Goal: Transaction & Acquisition: Purchase product/service

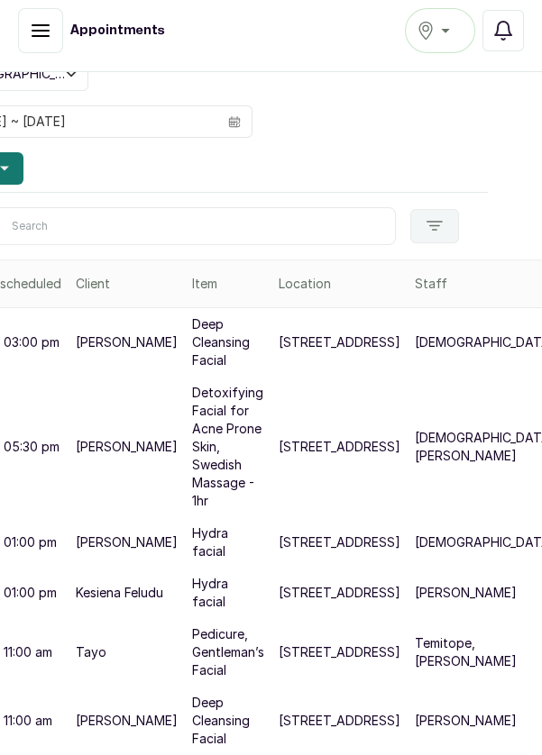
scroll to position [173, 60]
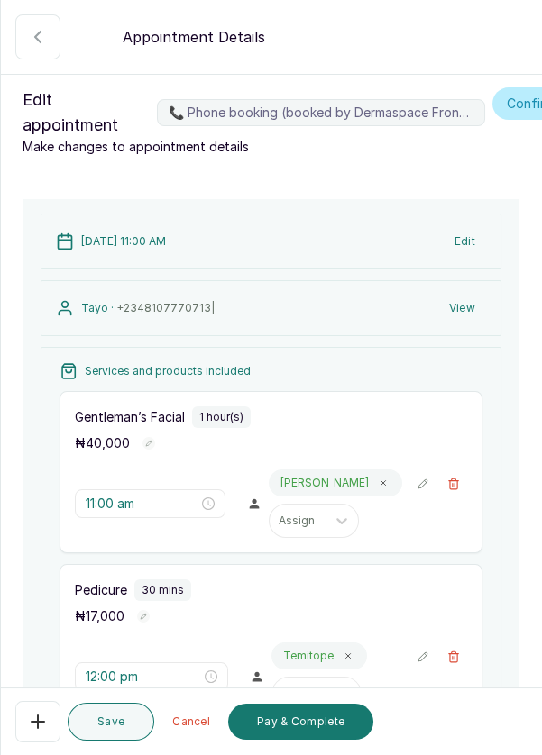
click at [277, 728] on button "Pay & Complete" at bounding box center [300, 722] width 145 height 36
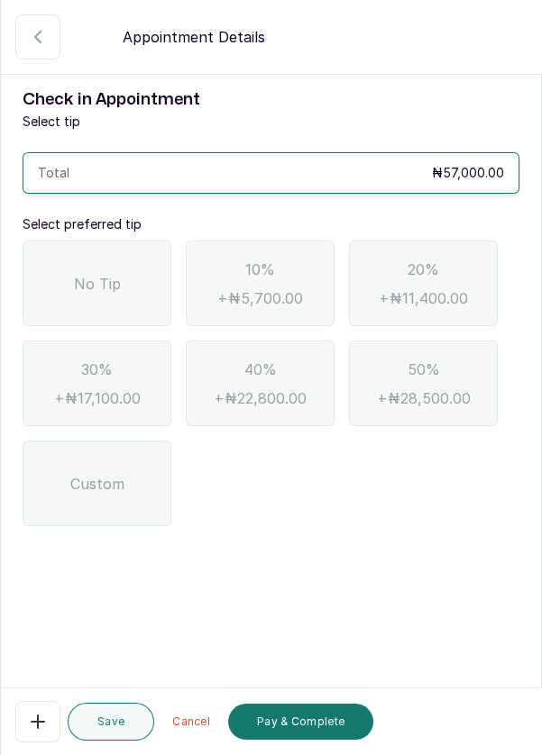
scroll to position [0, 0]
click at [108, 269] on div "No Tip" at bounding box center [97, 284] width 149 height 86
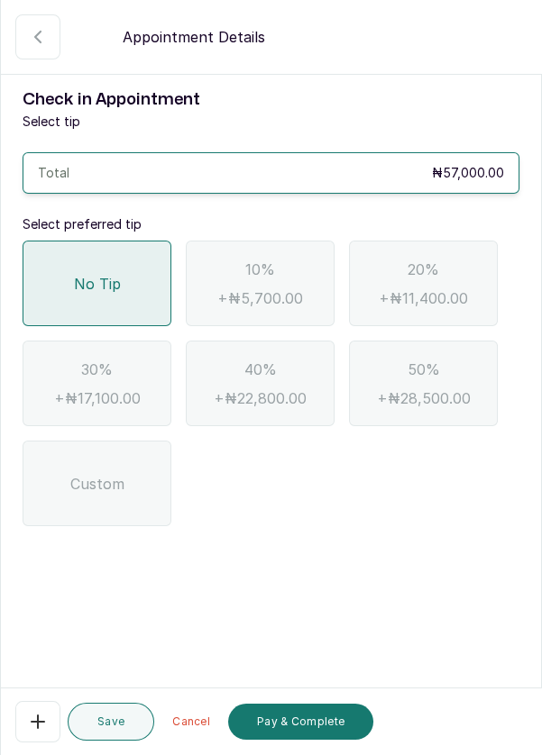
click at [290, 719] on button "Pay & Complete" at bounding box center [300, 722] width 145 height 36
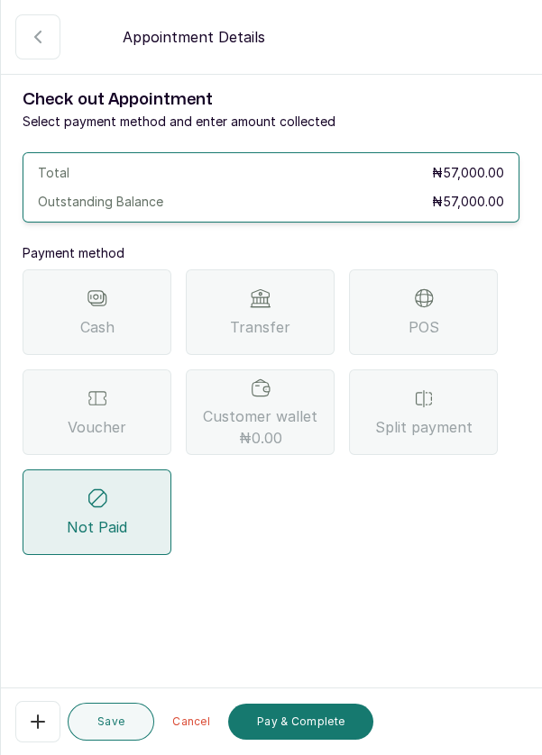
click at [111, 410] on div "Voucher" at bounding box center [97, 413] width 149 height 86
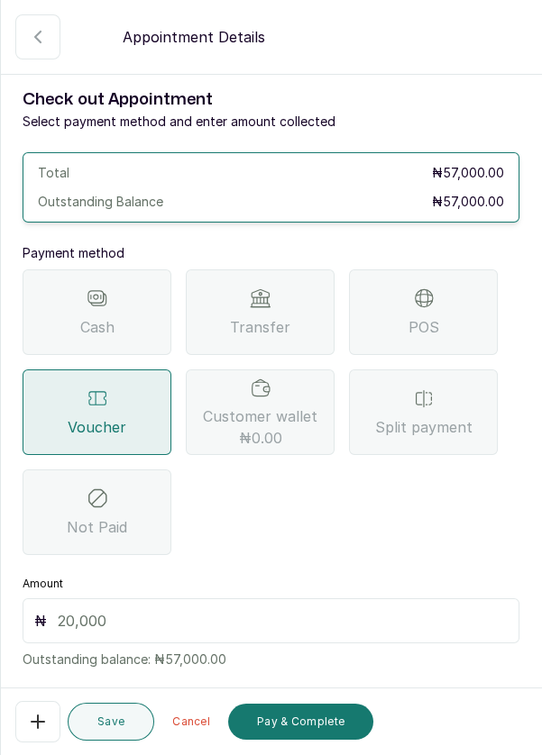
click at [258, 622] on input "text" at bounding box center [283, 621] width 450 height 22
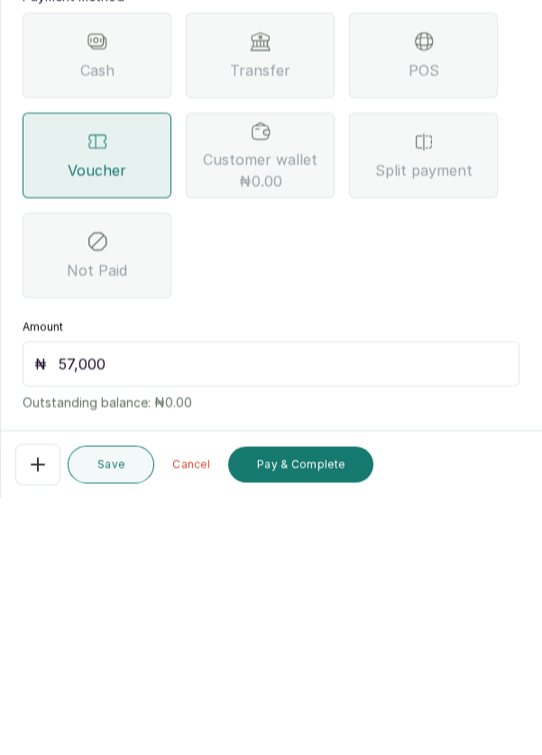
scroll to position [38, 0]
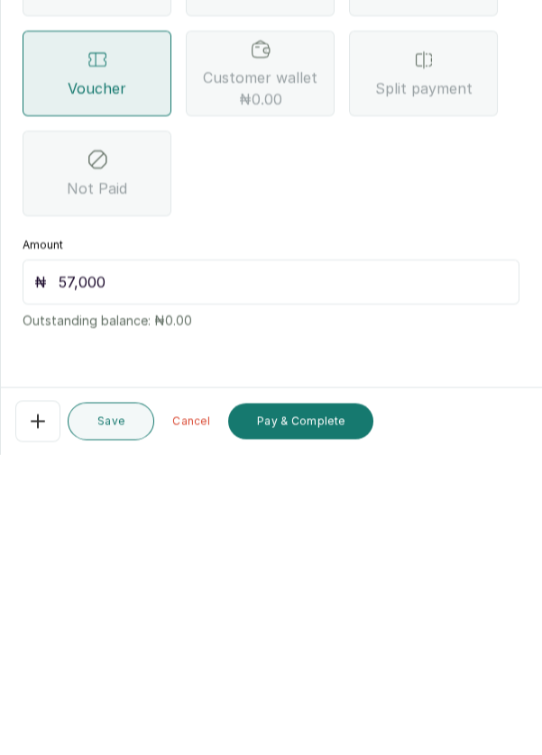
type input "57,000"
click at [309, 723] on button "Pay & Complete" at bounding box center [300, 722] width 145 height 36
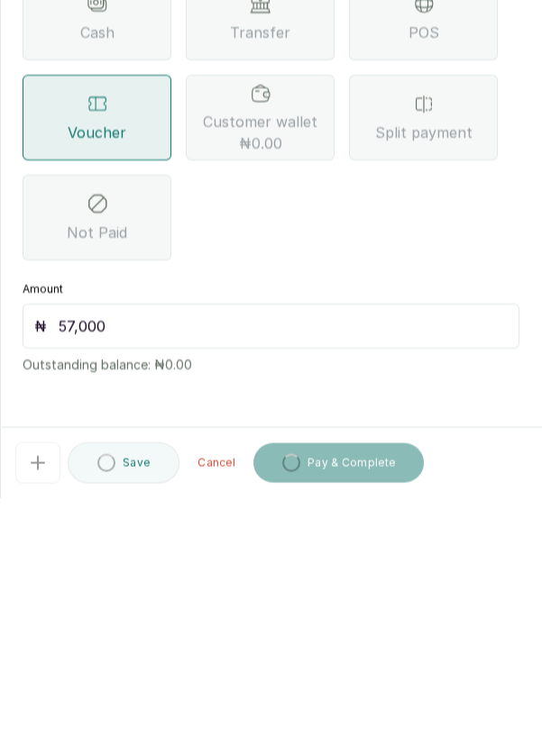
scroll to position [96, 0]
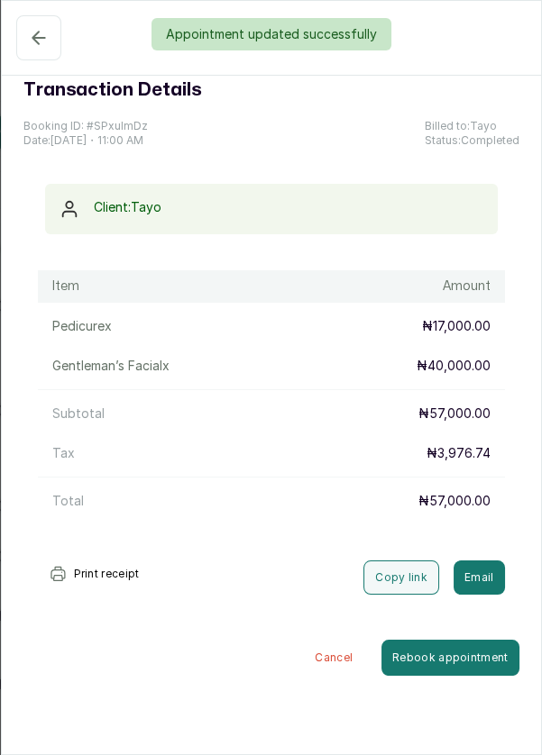
click at [30, 41] on div "Appointment updated successfully" at bounding box center [271, 34] width 542 height 32
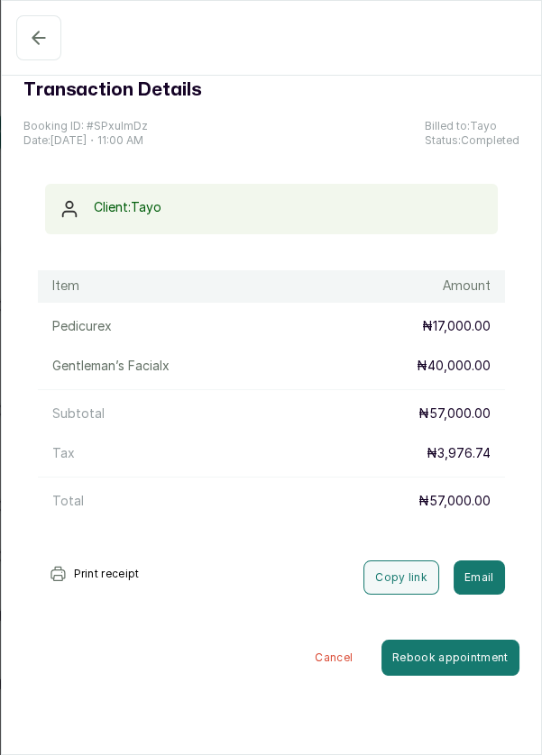
click at [25, 33] on button "Confirmed" at bounding box center [38, 37] width 45 height 45
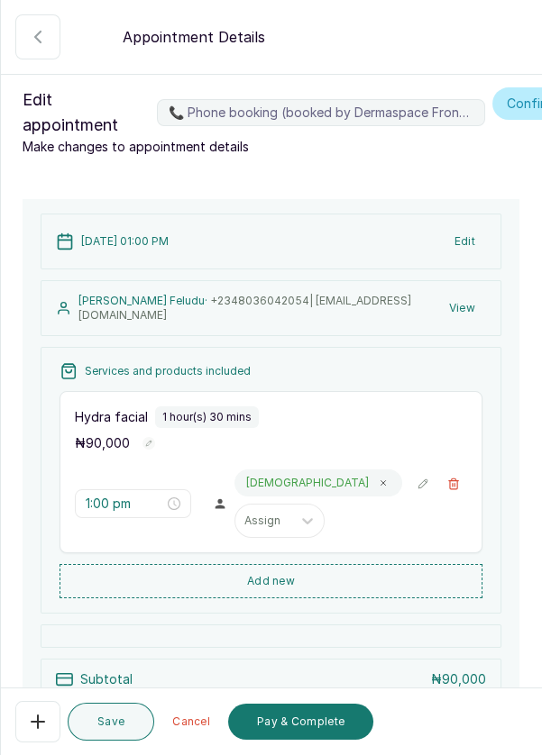
click at [459, 481] on icon "button" at bounding box center [453, 484] width 13 height 13
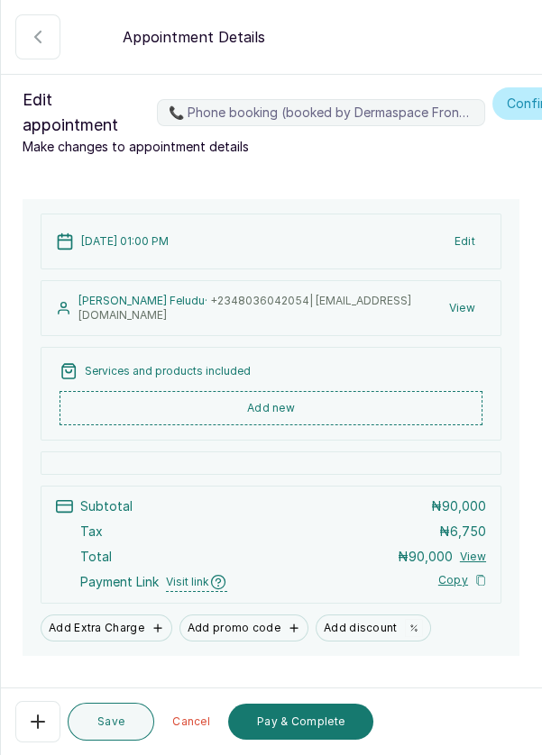
click at [353, 404] on button "Add new" at bounding box center [270, 408] width 423 height 34
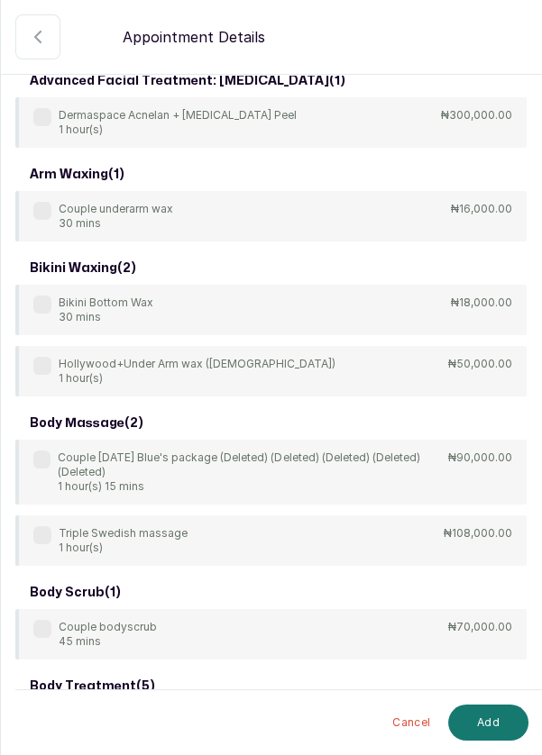
scroll to position [0, 0]
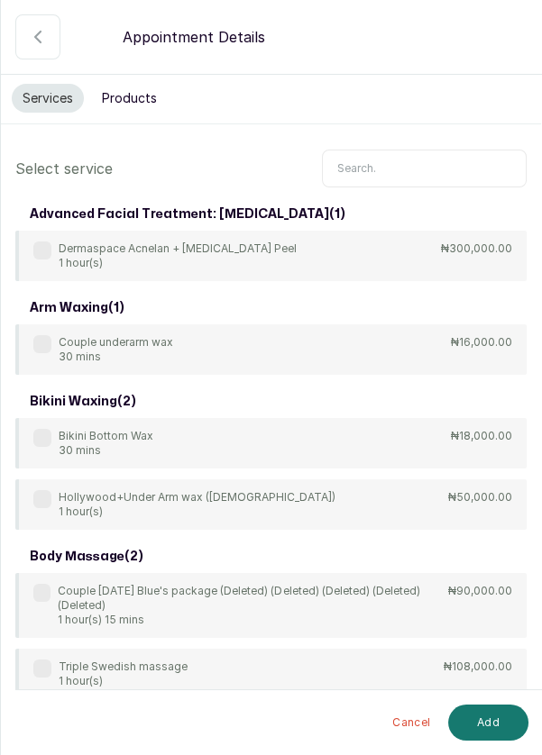
click at [399, 161] on input "text" at bounding box center [424, 169] width 205 height 38
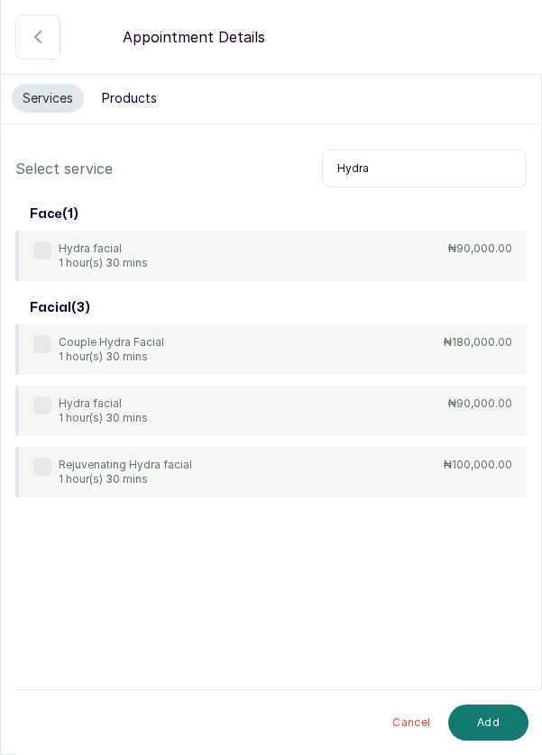
type input "Hydra"
click at [34, 340] on label at bounding box center [42, 344] width 18 height 18
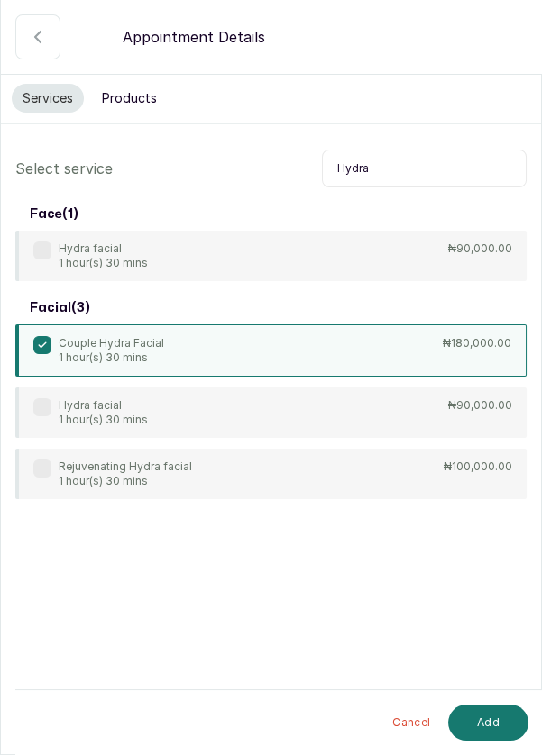
click at [485, 720] on button "Add" at bounding box center [488, 723] width 80 height 36
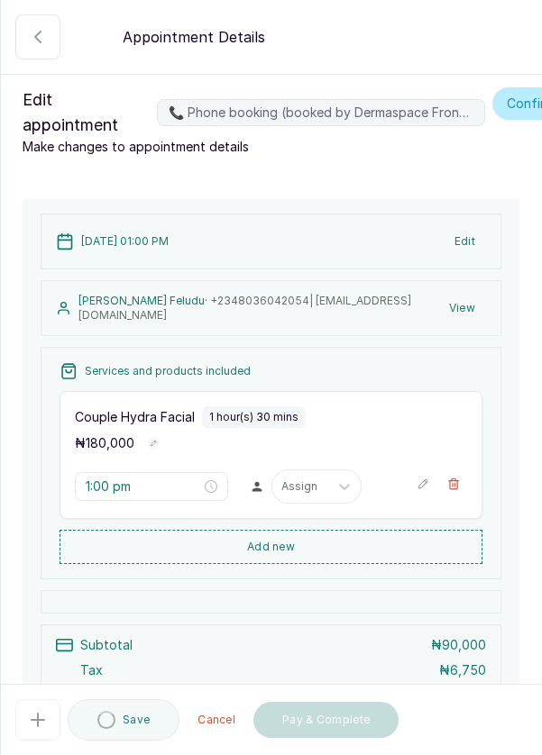
type input "1:00 pm"
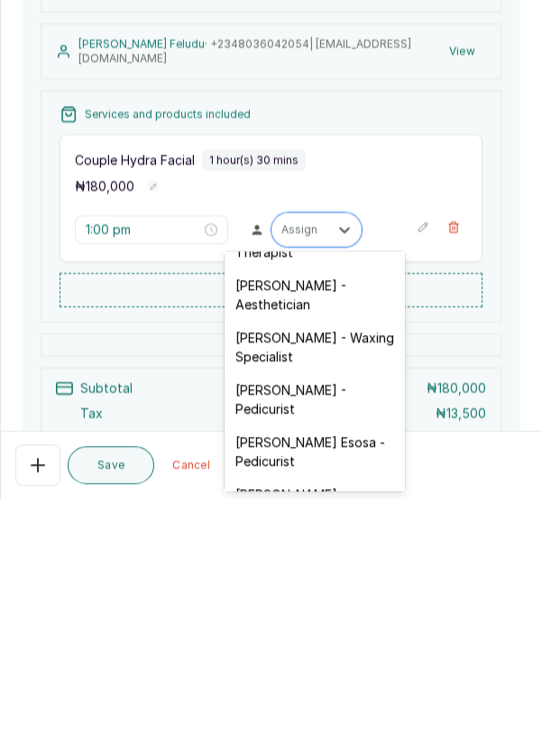
scroll to position [145, 0]
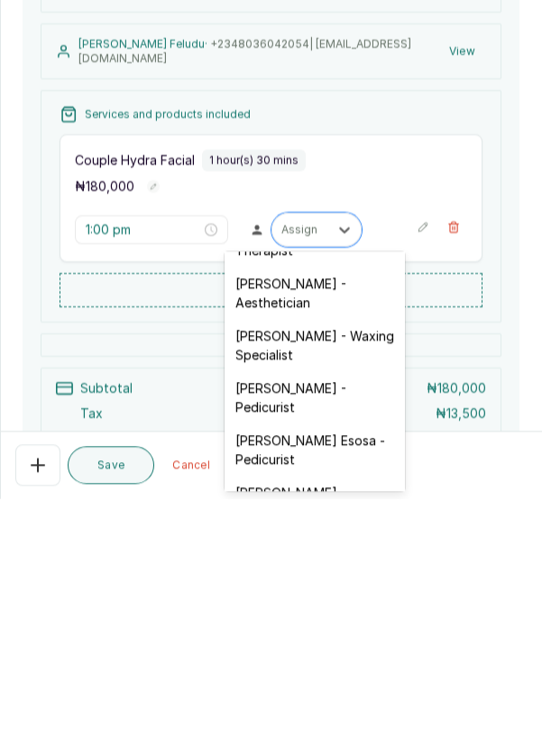
click at [356, 535] on div "[PERSON_NAME] - Aesthetician" at bounding box center [314, 550] width 180 height 52
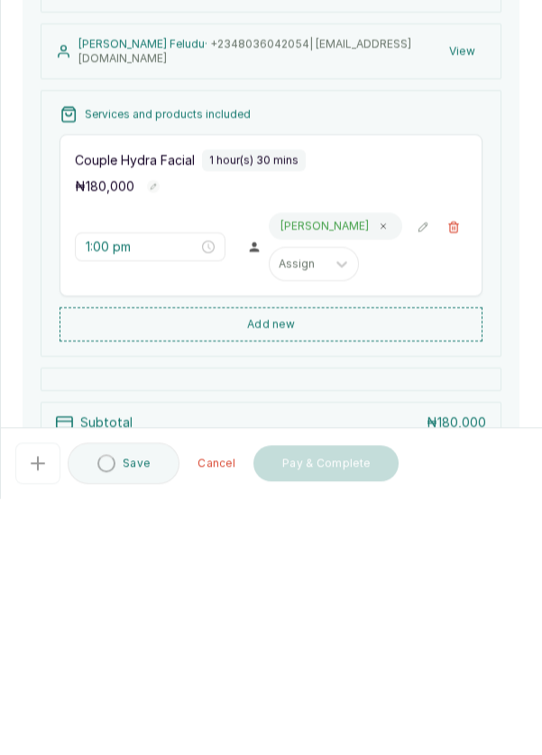
scroll to position [96, 0]
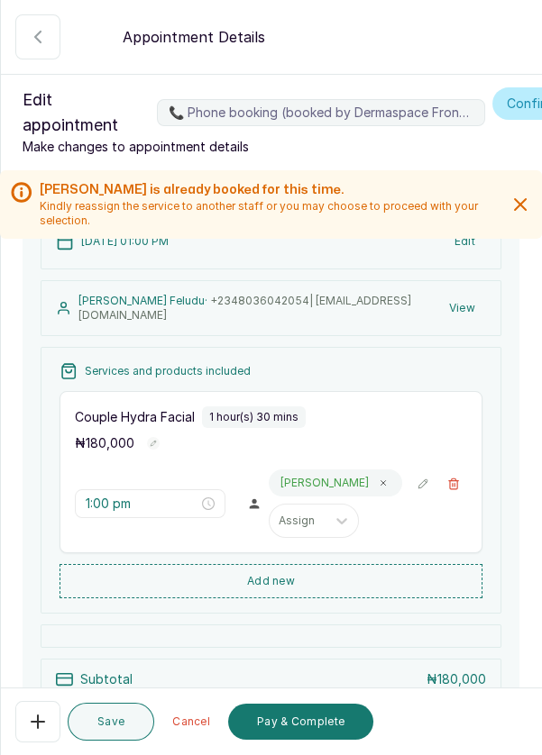
click at [305, 724] on button "Pay & Complete" at bounding box center [300, 722] width 145 height 36
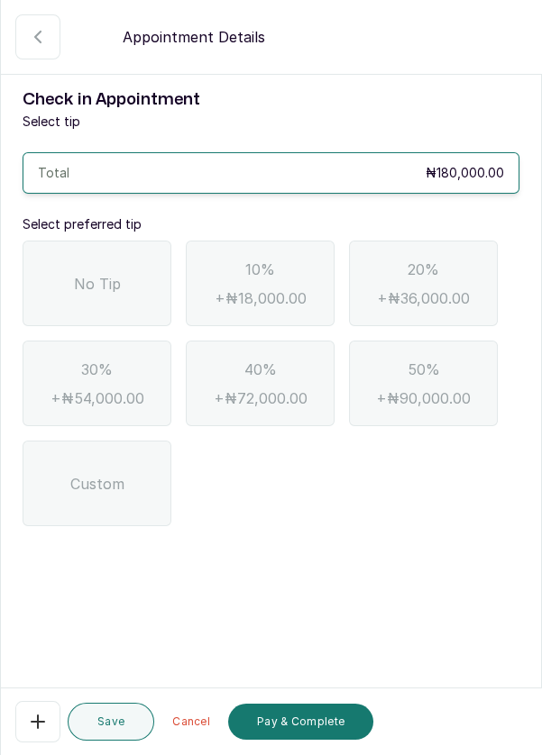
click at [81, 297] on div "No Tip" at bounding box center [97, 284] width 149 height 86
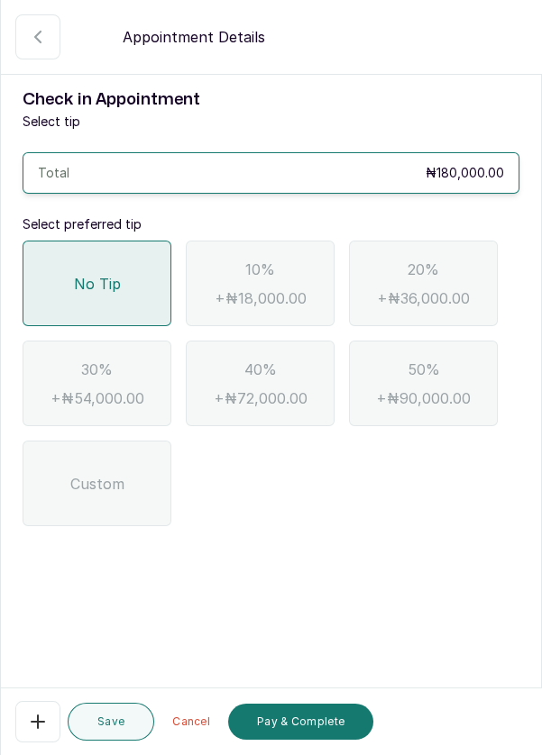
click at [293, 737] on button "Pay & Complete" at bounding box center [300, 722] width 145 height 36
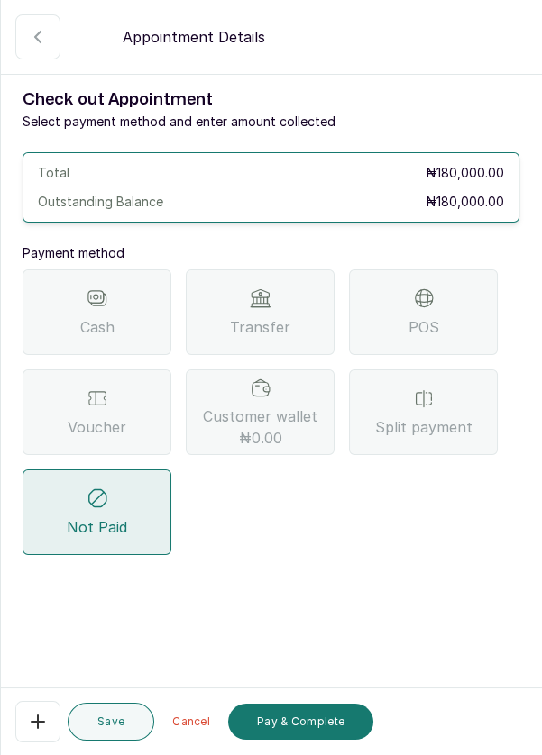
click at [433, 325] on span "POS" at bounding box center [423, 327] width 31 height 22
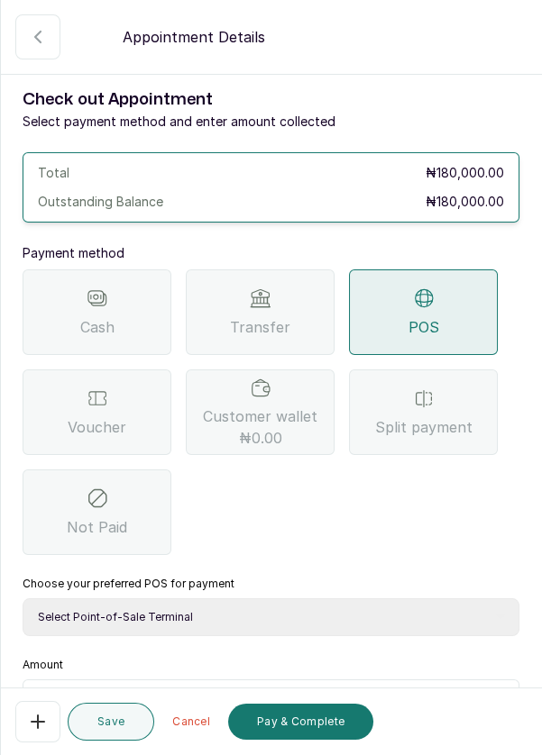
click at [146, 616] on select "Select Point-of-Sale Terminal Pos- Flutterwave Zenith Bank POS - Paga Paga POS …" at bounding box center [271, 617] width 497 height 38
select select "ea021b39-a6bc-4e4d-b5d1-02cb72451b32"
click at [23, 598] on select "Select Point-of-Sale Terminal Pos- Flutterwave Zenith Bank POS - Paga Paga POS …" at bounding box center [271, 617] width 497 height 38
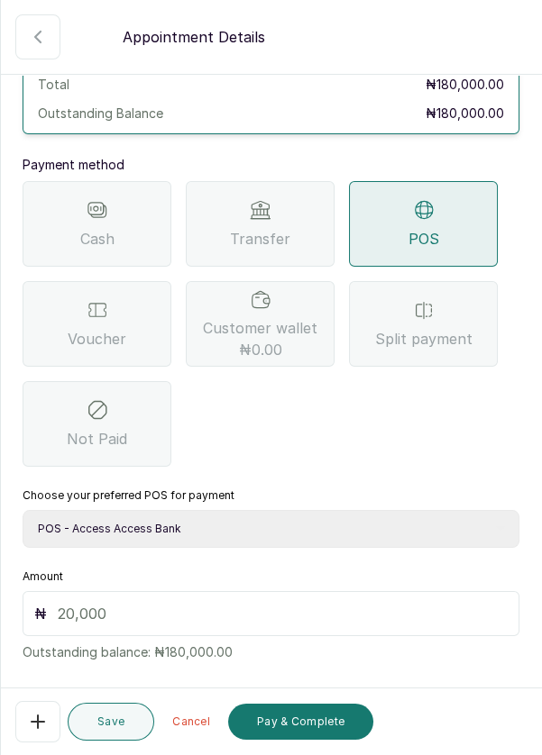
scroll to position [96, 0]
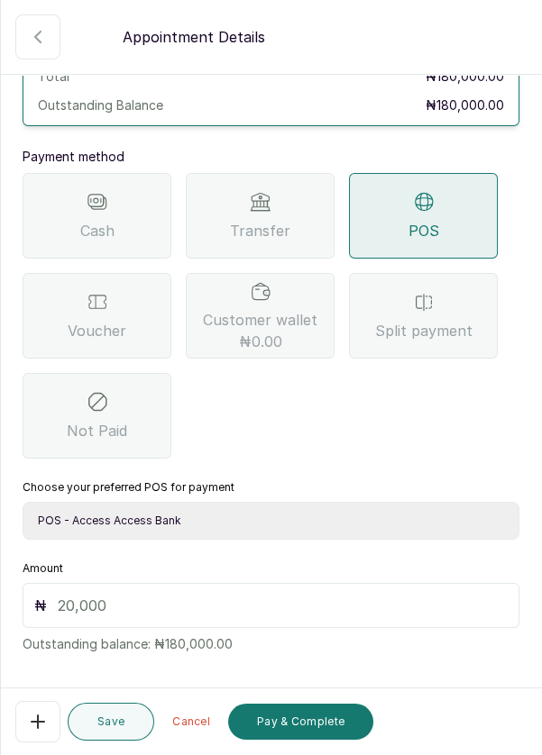
click at [248, 604] on input "text" at bounding box center [283, 606] width 450 height 22
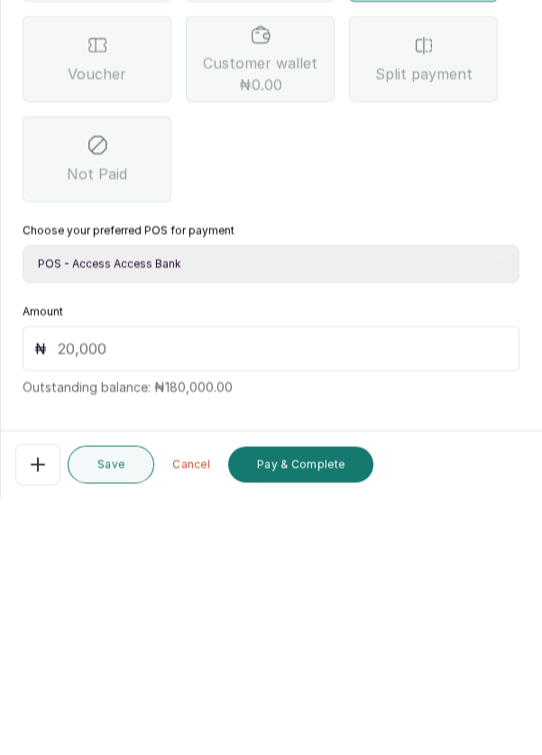
scroll to position [87, 0]
type input "180"
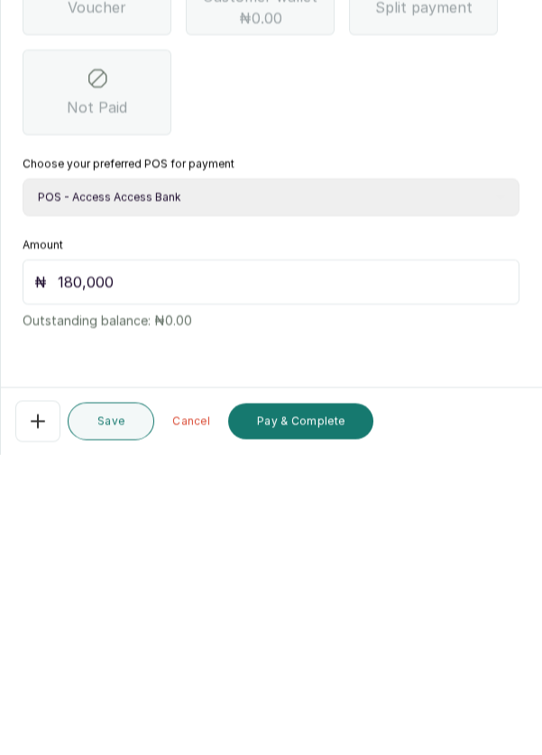
type input "180,000"
click at [278, 721] on button "Pay & Complete" at bounding box center [300, 722] width 145 height 36
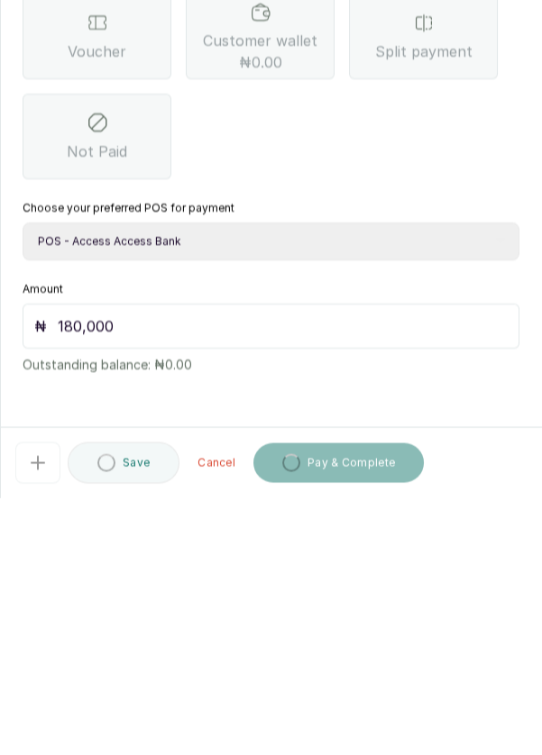
scroll to position [96, 0]
